Goal: Task Accomplishment & Management: Complete application form

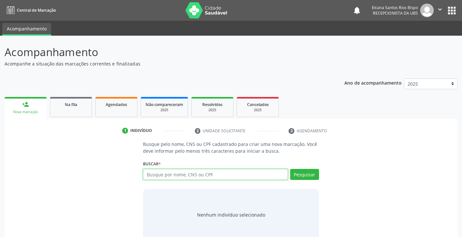
click at [207, 178] on input "text" at bounding box center [215, 174] width 145 height 11
type input "702805515369770"
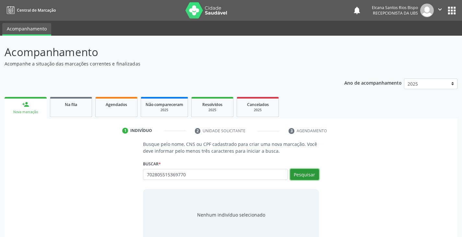
click at [294, 177] on button "Pesquisar" at bounding box center [304, 174] width 29 height 11
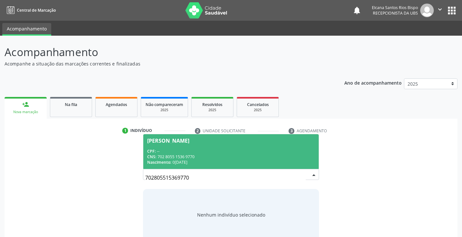
click at [172, 154] on div "CNS: 702 8055 1536 9770" at bounding box center [230, 157] width 167 height 6
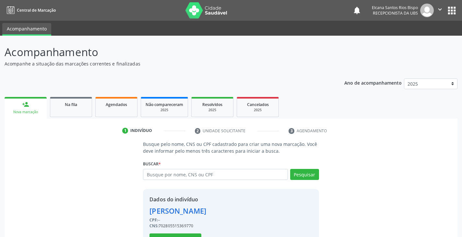
scroll to position [23, 0]
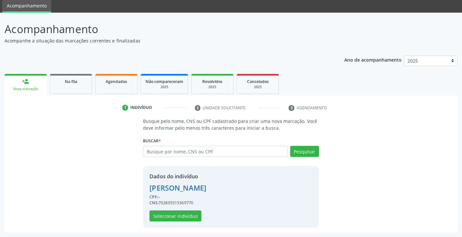
click at [173, 210] on div "Dados do indivíduo [PERSON_NAME] CPF: -- CNS: 702805515369770 Selecionar indiví…" at bounding box center [178, 197] width 57 height 49
click at [173, 214] on button "Selecionar indivíduo" at bounding box center [176, 215] width 52 height 11
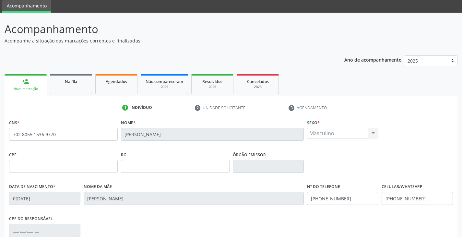
scroll to position [88, 0]
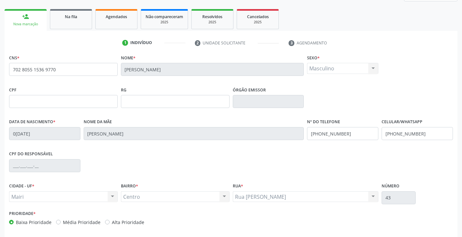
click at [124, 223] on label "Alta Prioridade" at bounding box center [128, 222] width 32 height 7
click at [110, 223] on input "Alta Prioridade" at bounding box center [107, 222] width 5 height 6
radio input "true"
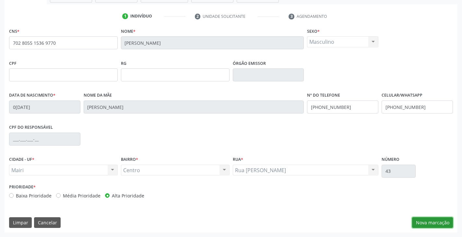
click at [435, 222] on button "Nova marcação" at bounding box center [432, 222] width 41 height 11
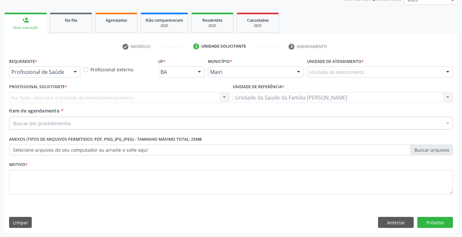
scroll to position [84, 0]
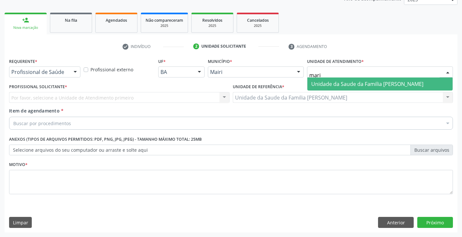
type input "maria"
click at [324, 84] on span "Unidade da Saude da Familia [PERSON_NAME]" at bounding box center [367, 83] width 112 height 7
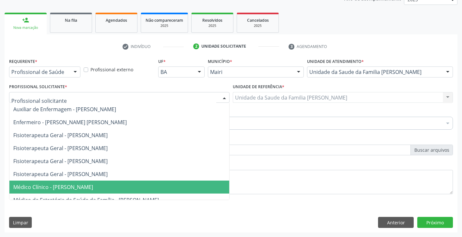
click at [38, 189] on span "Médico Clínico - [PERSON_NAME]" at bounding box center [53, 187] width 80 height 7
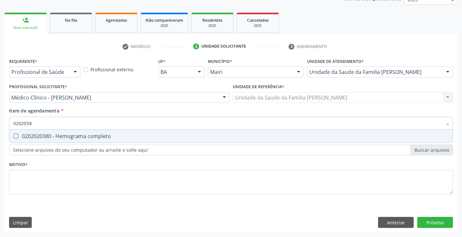
type input "02020380"
click at [46, 134] on div "0202020380 - Hemograma completo" at bounding box center [231, 136] width 436 height 5
checkbox completo "true"
type input "020203"
checkbox completo "false"
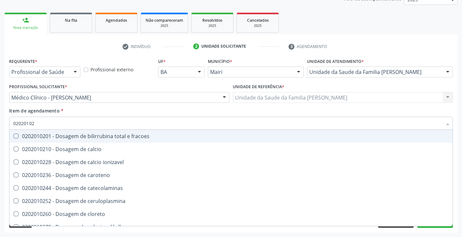
type input "020201029"
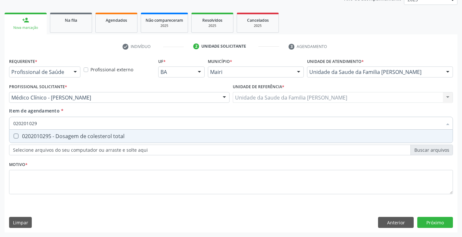
click at [45, 135] on div "0202010295 - Dosagem de colesterol total" at bounding box center [231, 136] width 436 height 5
checkbox total "true"
type input "02020102"
checkbox total "false"
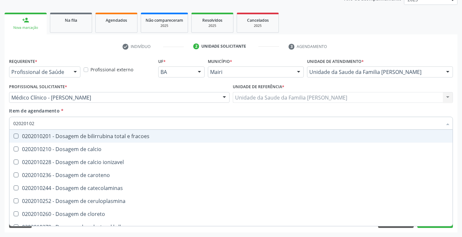
type input "020201028"
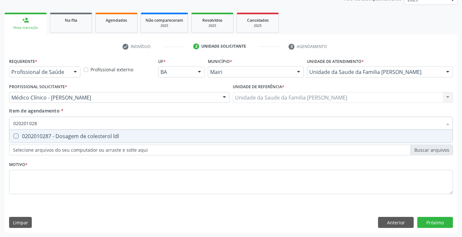
click at [45, 135] on div "0202010287 - Dosagem de colesterol ldl" at bounding box center [231, 136] width 436 height 5
checkbox ldl "true"
type input "02020102"
checkbox ldl "false"
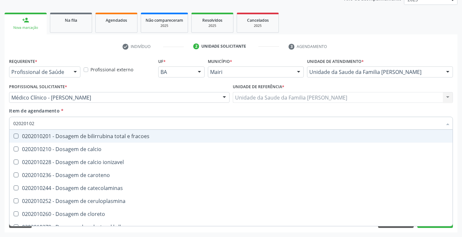
type input "020201027"
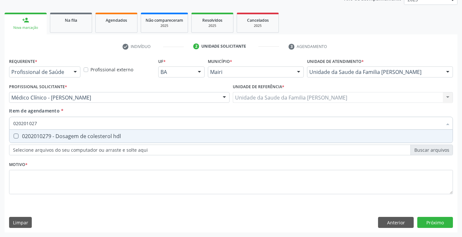
click at [45, 135] on div "0202010279 - Dosagem de colesterol hdl" at bounding box center [231, 136] width 436 height 5
checkbox hdl "true"
type input "02020102"
checkbox hdl "false"
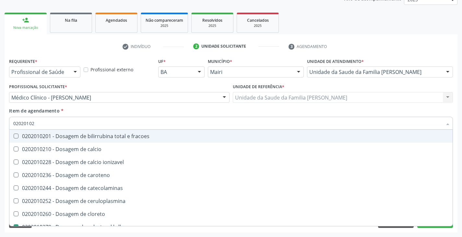
type input "0202010"
checkbox hdl "false"
checkbox ldl "false"
checkbox total "false"
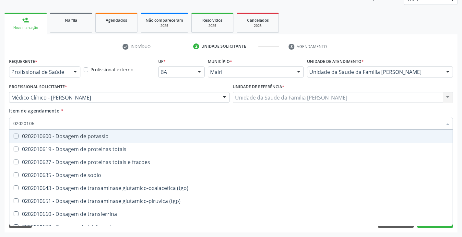
type input "020201067"
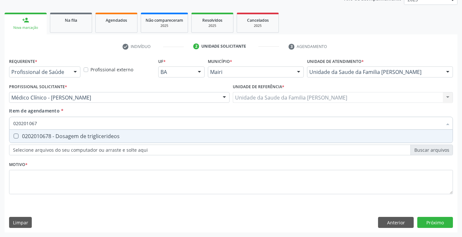
click at [45, 135] on div "0202010678 - Dosagem de triglicerideos" at bounding box center [231, 136] width 436 height 5
checkbox triglicerideos "true"
type input "02020106"
checkbox triglicerideos "false"
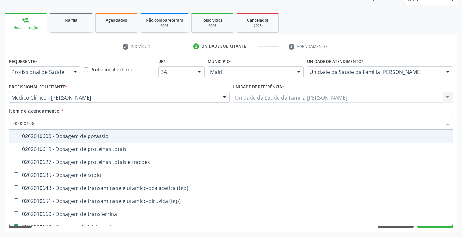
type input "020201069"
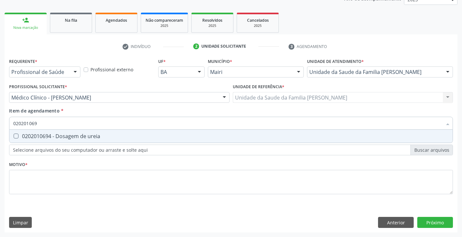
click at [45, 135] on div "0202010694 - Dosagem de ureia" at bounding box center [231, 136] width 436 height 5
checkbox ureia "true"
type input "02020106"
checkbox ureia "false"
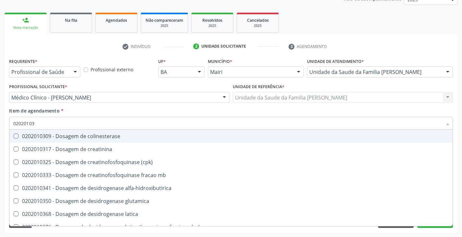
type input "020201031"
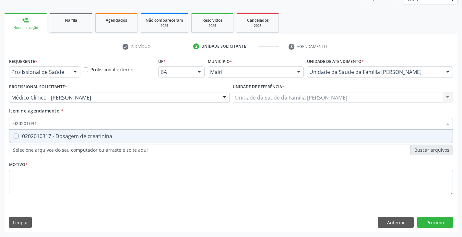
click at [45, 135] on div "0202010317 - Dosagem de creatinina" at bounding box center [231, 136] width 436 height 5
checkbox creatinina "true"
type input "02020103"
checkbox creatinina "false"
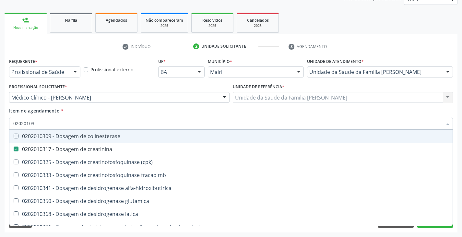
type input "0202010"
checkbox creatinina "false"
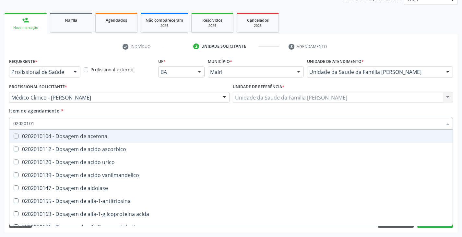
type input "020201012"
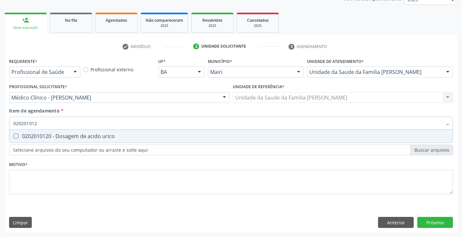
click at [45, 135] on div "0202010120 - Dosagem de acido urico" at bounding box center [231, 136] width 436 height 5
checkbox urico "true"
type input "02020101"
checkbox urico "false"
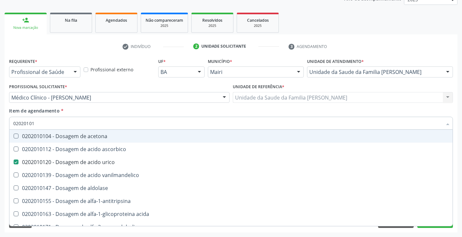
type input "0202010"
checkbox urico "false"
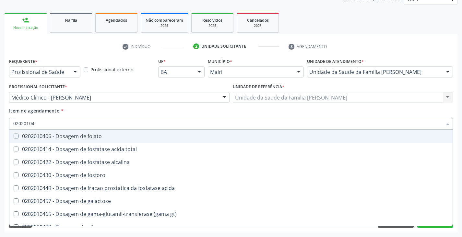
type input "020201047"
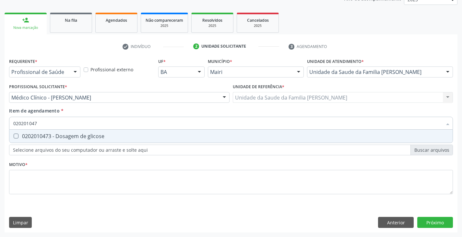
click at [45, 135] on div "0202010473 - Dosagem de glicose" at bounding box center [231, 136] width 436 height 5
checkbox glicose "true"
type input "02020104"
checkbox glicose "false"
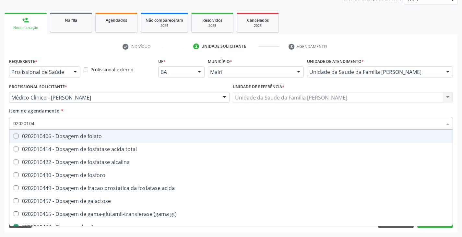
type input "0202010"
checkbox glicose "false"
type input "020201050"
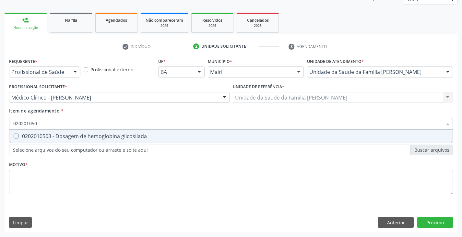
click at [45, 135] on div "0202010503 - Dosagem de hemoglobina glicosilada" at bounding box center [231, 136] width 436 height 5
checkbox glicosilada "true"
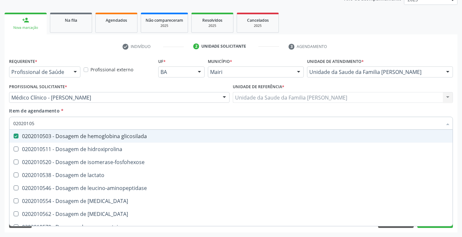
type input "0202010"
checkbox glicosilada "false"
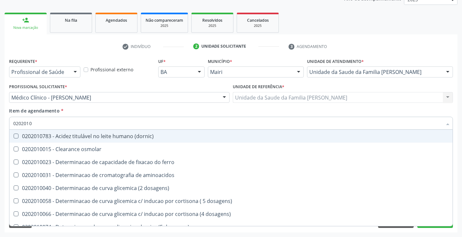
type input "02020106"
checkbox dosagens\) "true"
checkbox ivy "true"
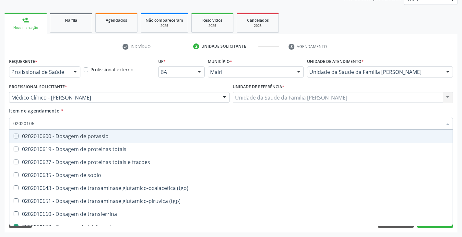
type input "020201063"
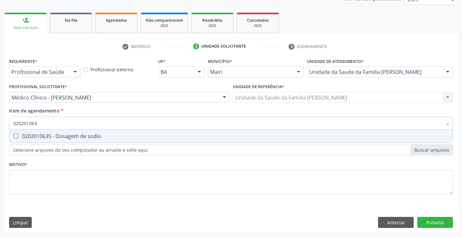
click at [45, 135] on div "0202010635 - Dosagem de sodio" at bounding box center [231, 136] width 436 height 5
checkbox sodio "true"
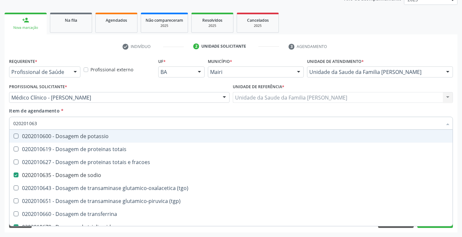
type input "02020106"
checkbox potassio "false"
type input "020201060"
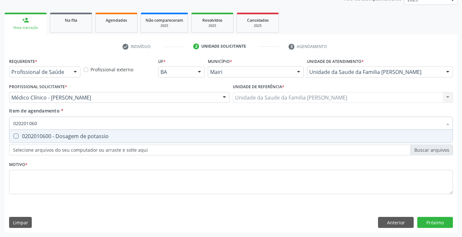
click at [45, 135] on div "0202010600 - Dosagem de potassio" at bounding box center [231, 136] width 436 height 5
checkbox potassio "true"
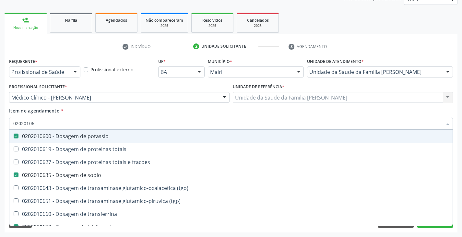
type input "0202010"
checkbox potassio "false"
checkbox sodio "false"
checkbox triglicerideos "false"
checkbox ureia "false"
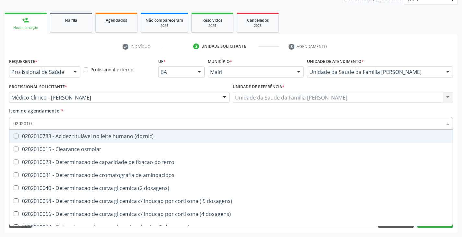
type input "02020104"
checkbox dosagens\) "true"
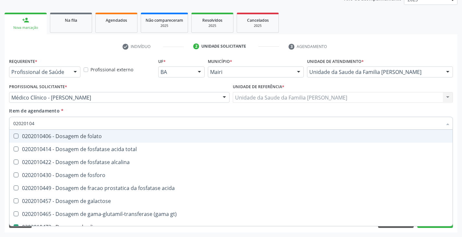
click at [45, 135] on div "0202010406 - Dosagem de folato" at bounding box center [231, 136] width 436 height 5
checkbox folato "false"
type input "0202010"
checkbox glicose "false"
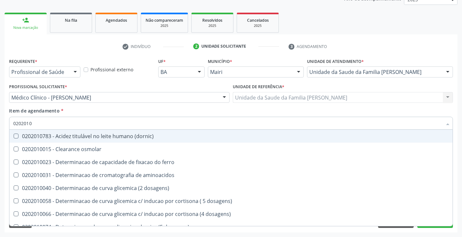
type input "02020106"
checkbox \(dornic\) "true"
checkbox aminoacidos "true"
checkbox dosagens\) "true"
checkbox ivy "true"
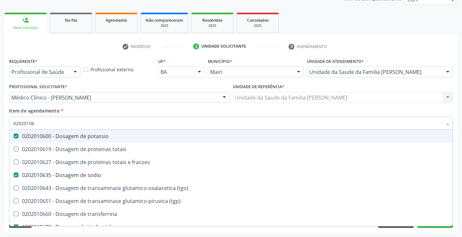
type input "020201064"
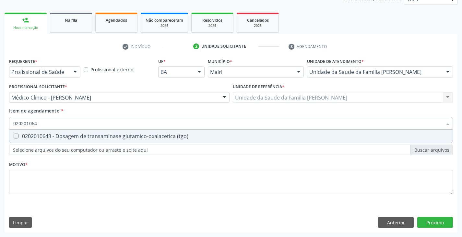
click at [45, 135] on div "0202010643 - Dosagem de transaminase glutamico-oxalacetica (tgo)" at bounding box center [231, 136] width 436 height 5
checkbox \(tgo\) "true"
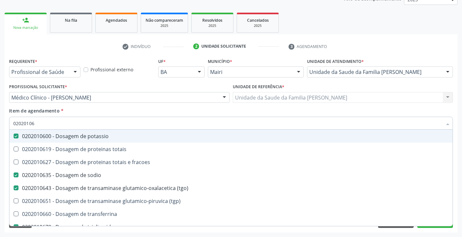
type input "020201065"
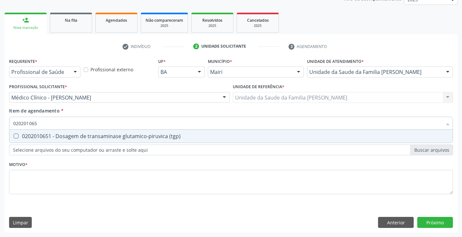
click at [45, 135] on div "0202010651 - Dosagem de transaminase glutamico-piruvica (tgp)" at bounding box center [231, 136] width 436 height 5
checkbox \(tgp\) "true"
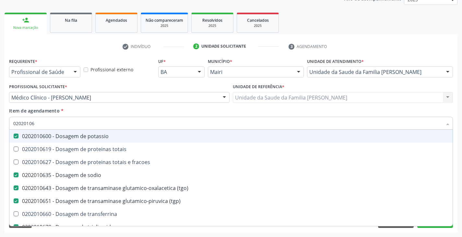
type input "0202010"
checkbox potassio "false"
checkbox sodio "false"
checkbox \(tgo\) "false"
checkbox \(tgp\) "false"
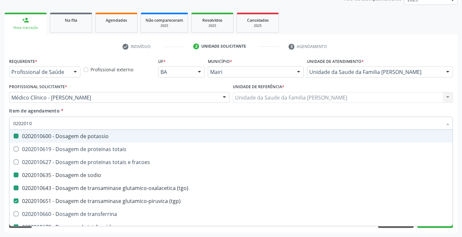
checkbox triglicerideos "false"
checkbox ureia "false"
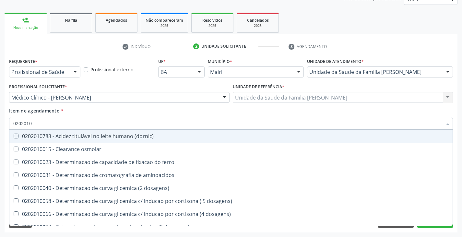
type input "020201"
checkbox urico "false"
checkbox alfa-2-macroglobulina "true"
checkbox hdl "false"
checkbox ldl "false"
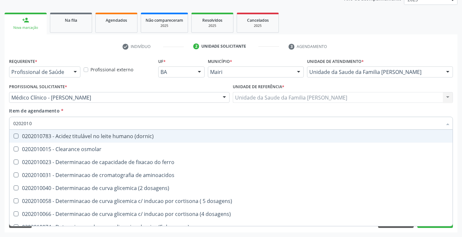
checkbox total "false"
checkbox creatinina "false"
checkbox alfa-hidroxibutirica "true"
checkbox glutamica "true"
checkbox latica "true"
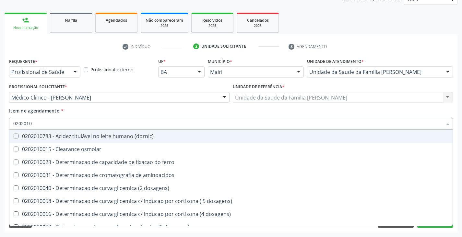
checkbox ferritina "true"
checkbox glicose "false"
checkbox glicosilada "false"
checkbox magnesio "true"
checkbox porfirinas "true"
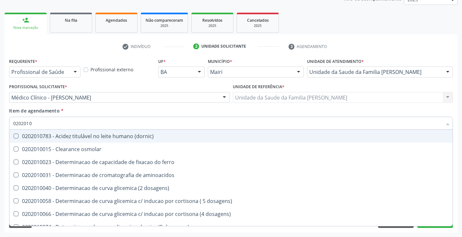
checkbox potassio "false"
checkbox sodio "false"
checkbox \(tgo\) "false"
checkbox \(tgp\) "false"
checkbox triglicerideos "false"
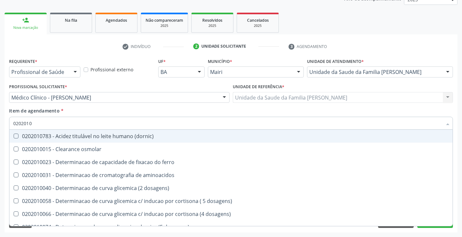
checkbox proteinas "true"
checkbox \) "true"
checkbox d-xilose "true"
type input "02020"
checkbox urico "false"
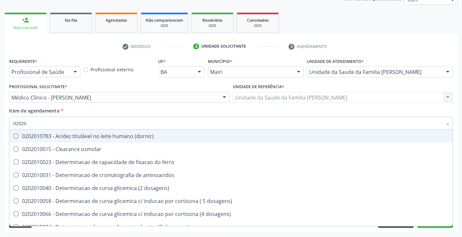
checkbox hdl "false"
checkbox ldl "false"
checkbox total "false"
checkbox creatinina "false"
checkbox glicose "false"
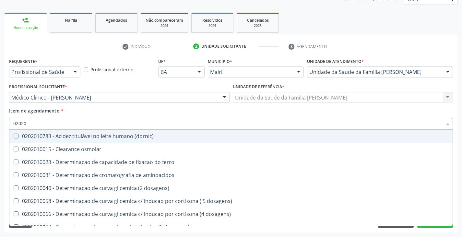
checkbox glicosilada "false"
checkbox potassio "false"
checkbox sodio "false"
checkbox \(tgo\) "false"
checkbox \(tgp\) "false"
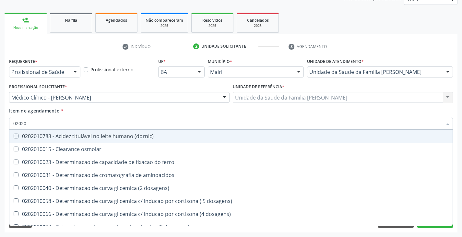
checkbox triglicerideos "false"
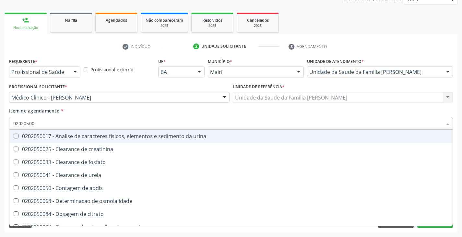
type input "020205001"
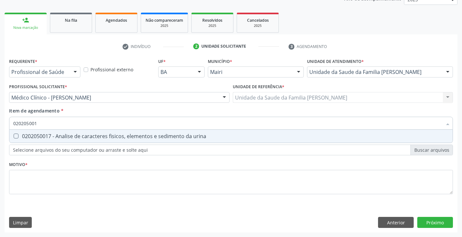
click at [45, 135] on div "0202050017 - Analise de caracteres fisicos, elementos e sedimento da urina" at bounding box center [231, 136] width 436 height 5
checkbox urina "true"
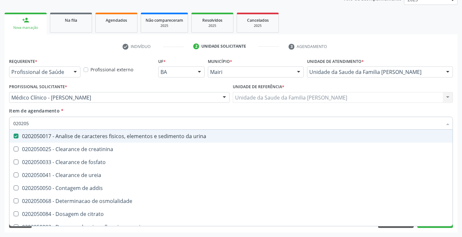
type input "02020"
checkbox urina "false"
checkbox ureia "true"
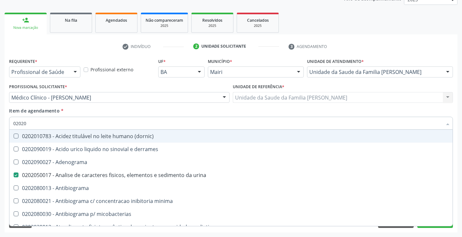
type input "020204"
checkbox urina "false"
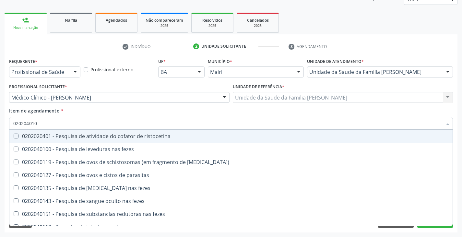
type input "0202040100"
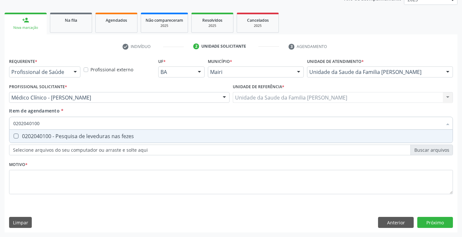
click at [45, 135] on div "0202040100 - Pesquisa de leveduras nas fezes" at bounding box center [231, 136] width 436 height 5
checkbox fezes "true"
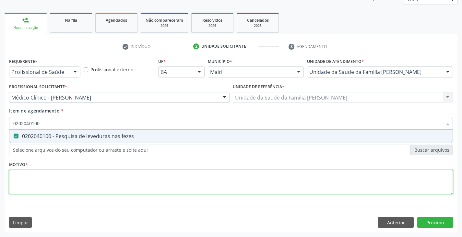
click at [53, 183] on div "Requerente * Profissional de Saúde Profissional de Saúde Paciente Nenhum result…" at bounding box center [231, 129] width 444 height 147
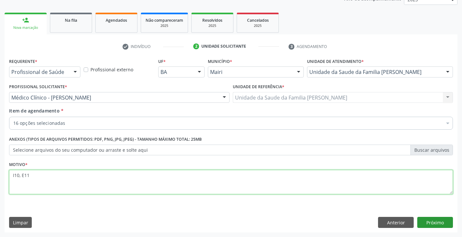
type textarea "I10, E11"
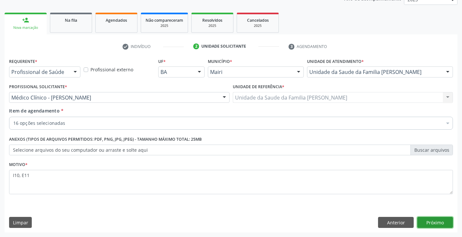
click at [446, 221] on button "Próximo" at bounding box center [435, 222] width 36 height 11
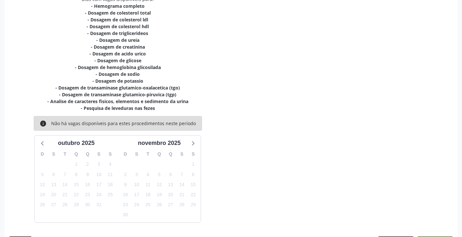
scroll to position [166, 0]
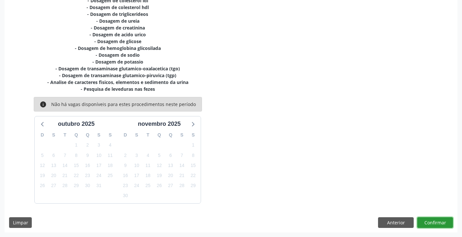
click at [442, 223] on button "Confirmar" at bounding box center [435, 222] width 36 height 11
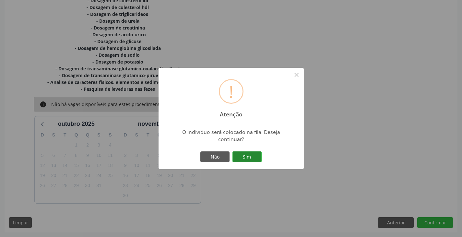
click at [250, 157] on button "Sim" at bounding box center [247, 156] width 29 height 11
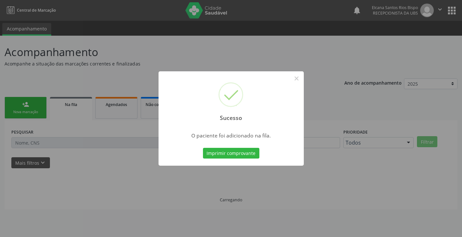
scroll to position [0, 0]
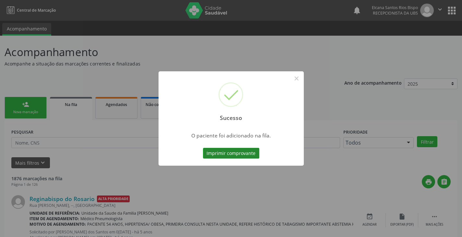
click at [229, 153] on button "Imprimir comprovante" at bounding box center [231, 153] width 56 height 11
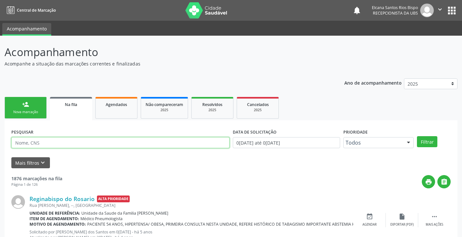
click at [65, 141] on input "text" at bounding box center [120, 142] width 218 height 11
paste input "702 8055 1536 9770"
type input "702 8055 1536 9770"
click at [417, 136] on button "Filtrar" at bounding box center [427, 141] width 20 height 11
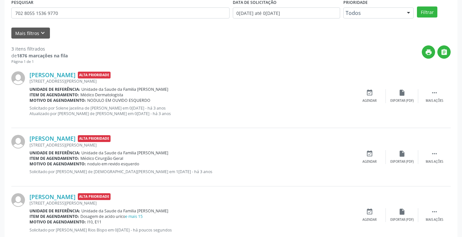
scroll to position [148, 0]
